Goal: Transaction & Acquisition: Register for event/course

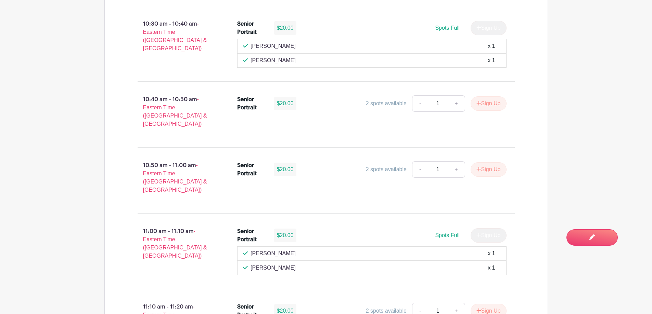
scroll to position [1231, 0]
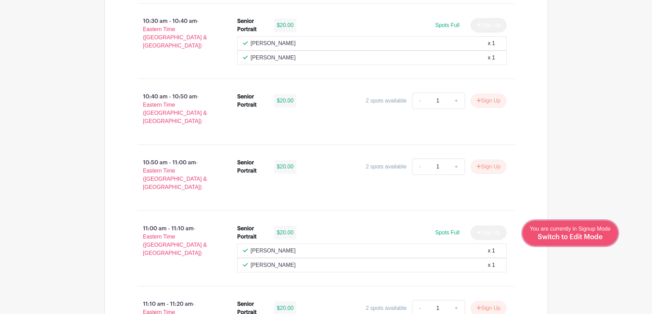
click at [587, 238] on span "Switch to Edit Mode" at bounding box center [569, 237] width 65 height 7
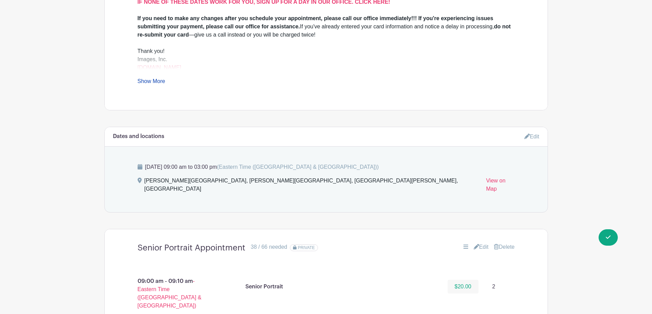
scroll to position [479, 0]
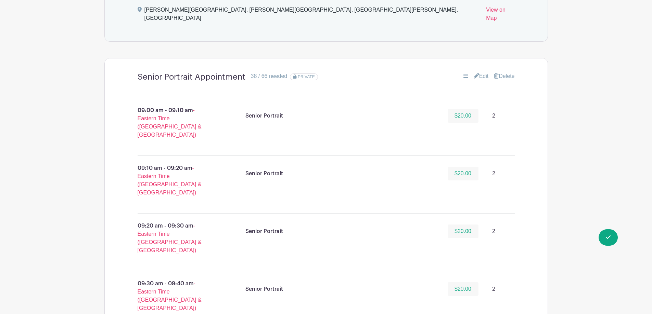
click at [484, 72] on link "Edit" at bounding box center [480, 76] width 15 height 8
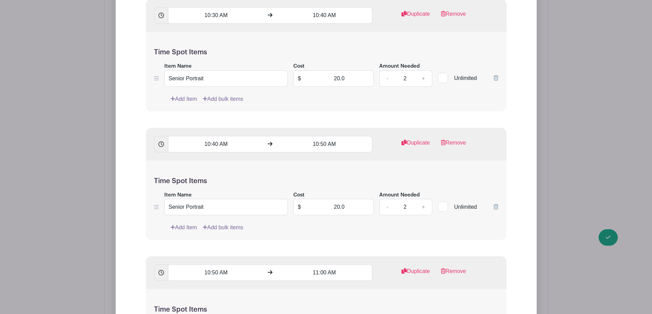
scroll to position [1881, 0]
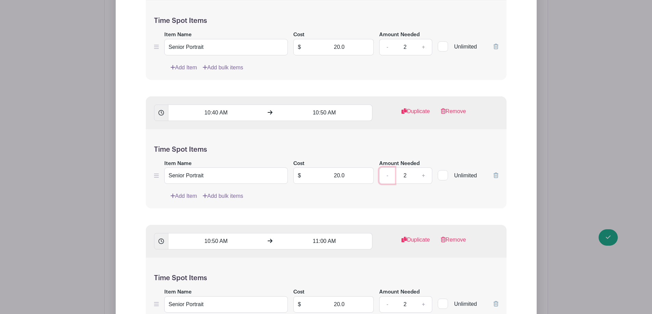
click at [393, 168] on link "-" at bounding box center [387, 176] width 16 height 16
type input "1"
click at [193, 192] on link "Add Item" at bounding box center [183, 196] width 27 height 8
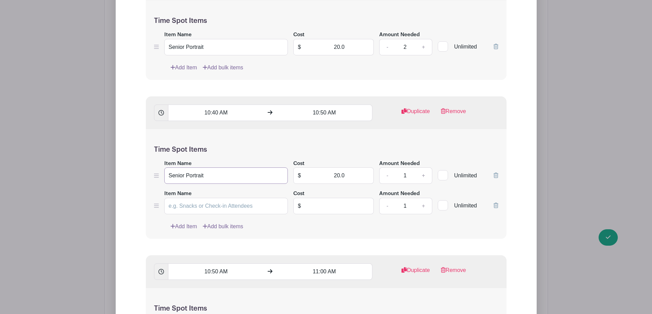
drag, startPoint x: 221, startPoint y: 170, endPoint x: 166, endPoint y: 173, distance: 55.1
click at [166, 173] on input "Senior Portrait" at bounding box center [226, 176] width 124 height 16
paste input "Senior Portrait"
type input "Senior Portrait"
click at [329, 198] on input "text" at bounding box center [339, 206] width 69 height 16
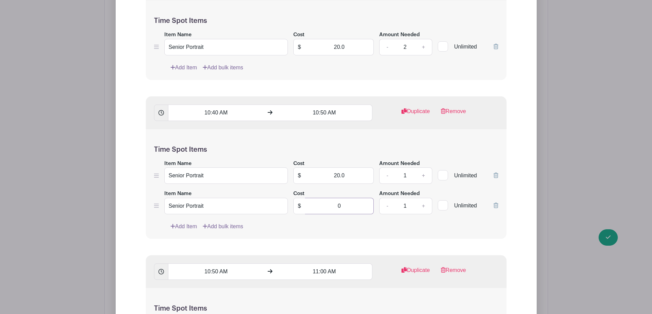
type input "0"
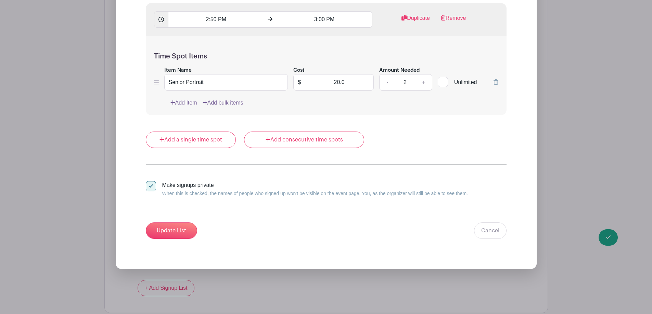
scroll to position [5341, 0]
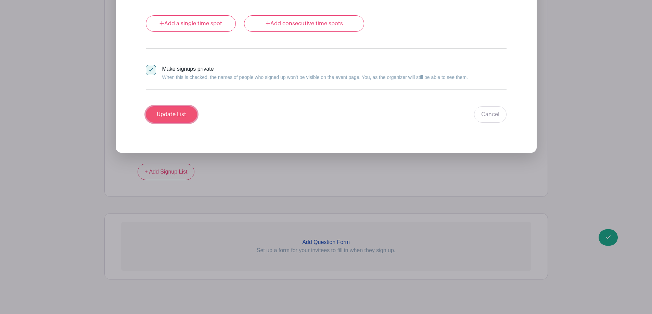
click at [164, 106] on input "Update List" at bounding box center [171, 114] width 51 height 16
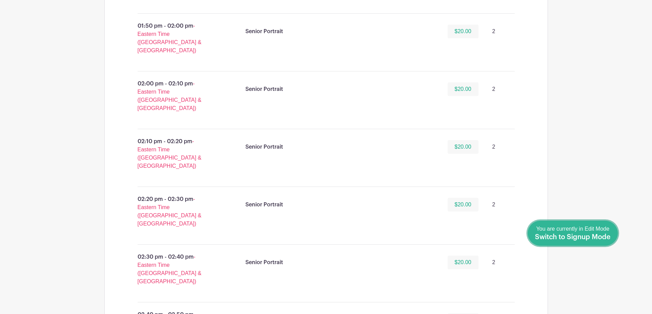
click at [607, 237] on span "Switch to Signup Mode" at bounding box center [573, 237] width 76 height 7
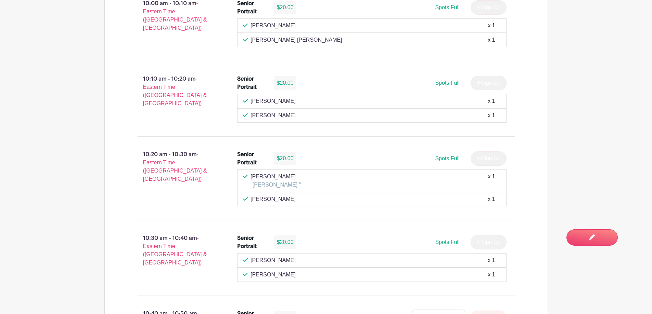
scroll to position [1129, 0]
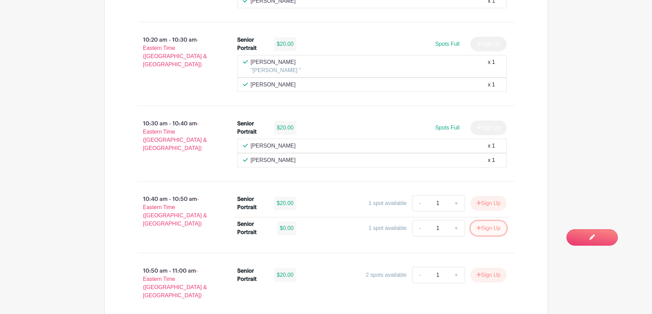
click at [494, 223] on button "Sign Up" at bounding box center [488, 228] width 36 height 14
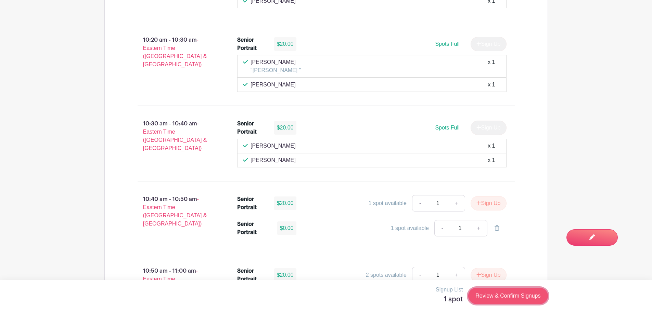
click at [493, 302] on link "Review & Confirm Signups" at bounding box center [507, 296] width 79 height 16
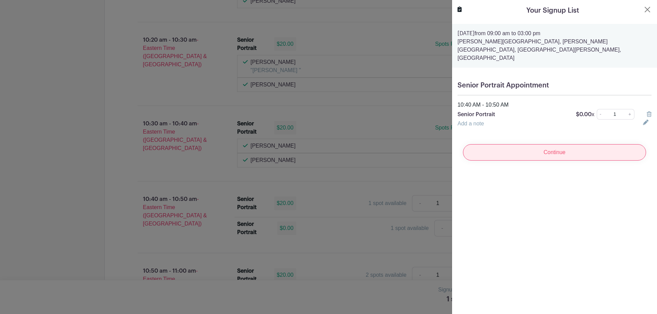
click at [589, 144] on input "Continue" at bounding box center [554, 152] width 183 height 16
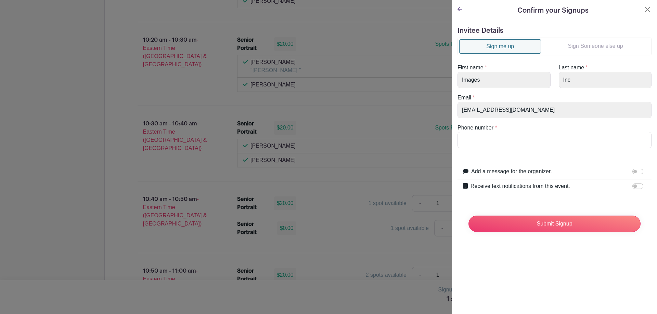
click at [593, 47] on link "Sign Someone else up" at bounding box center [595, 46] width 109 height 14
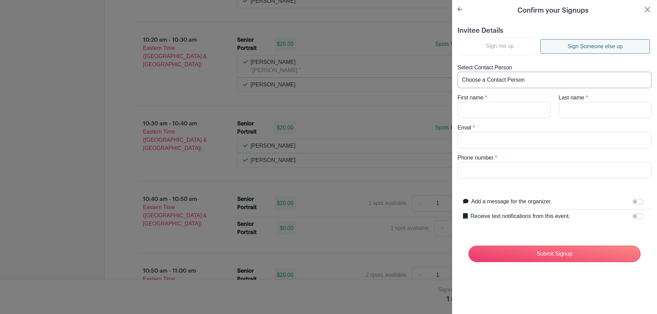
click at [520, 80] on select "Choose a Contact Person [PERSON_NAME] ([EMAIL_ADDRESS][DOMAIN_NAME]) [PERSON_NA…" at bounding box center [554, 80] width 194 height 16
click at [525, 31] on h5 "Invitee Details" at bounding box center [554, 31] width 194 height 8
click at [524, 104] on input "First name" at bounding box center [503, 110] width 93 height 16
type input "[PERSON_NAME]"
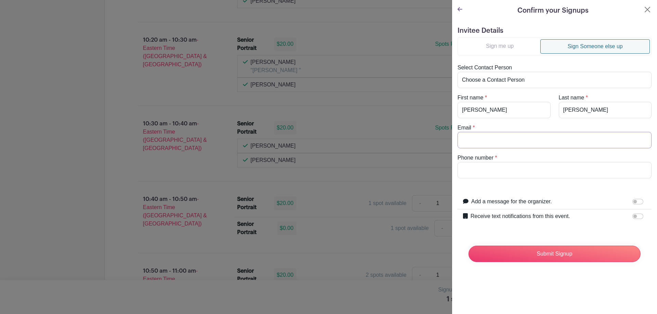
click at [543, 136] on input "Email" at bounding box center [554, 140] width 194 height 16
type input "[EMAIL_ADDRESS][DOMAIN_NAME]"
click at [486, 173] on input "Phone number" at bounding box center [554, 170] width 194 height 16
type input "8643572034"
click at [633, 214] on input "Receive text notifications from this event." at bounding box center [637, 216] width 11 height 5
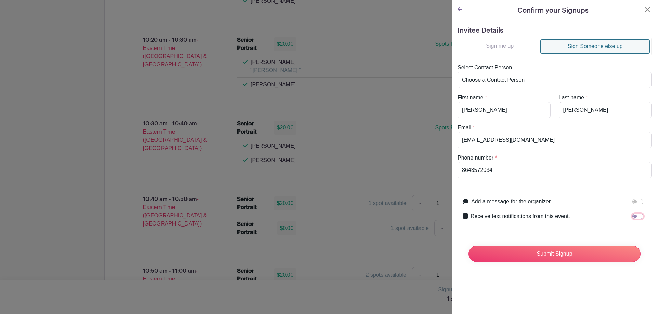
checkbox input "true"
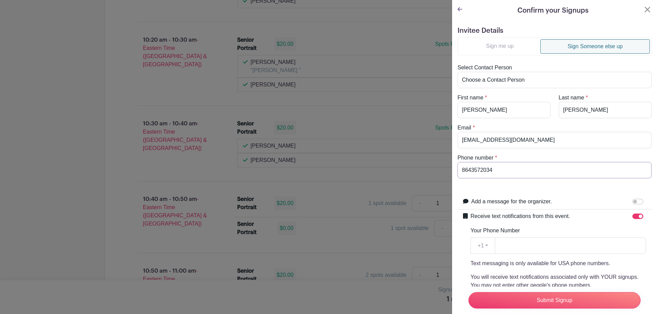
drag, startPoint x: 514, startPoint y: 169, endPoint x: 459, endPoint y: 178, distance: 56.2
click at [459, 178] on input "8643572034" at bounding box center [554, 170] width 194 height 16
paste input "8643572034"
type input "8643572034"
click at [544, 299] on input "Submit Signup" at bounding box center [554, 300] width 172 height 16
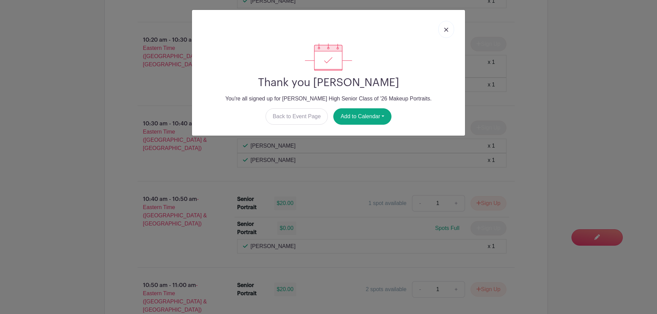
click at [446, 32] on link at bounding box center [446, 29] width 16 height 17
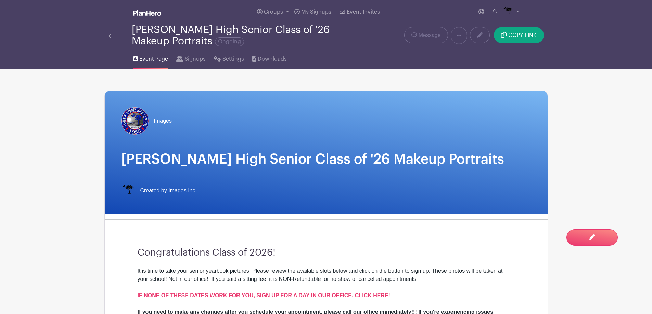
scroll to position [0, 0]
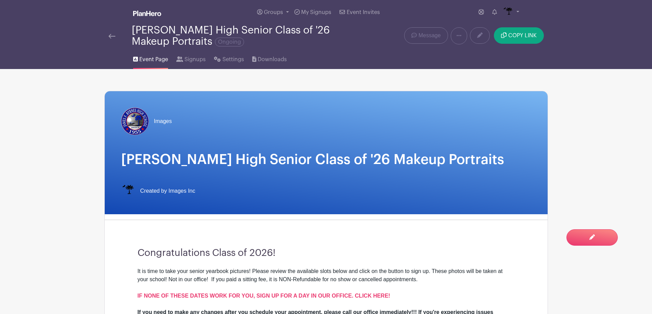
click at [112, 37] on img at bounding box center [111, 36] width 7 height 5
